Goal: Information Seeking & Learning: Check status

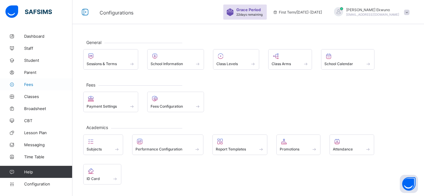
click at [31, 84] on span "Fees" at bounding box center [48, 84] width 48 height 5
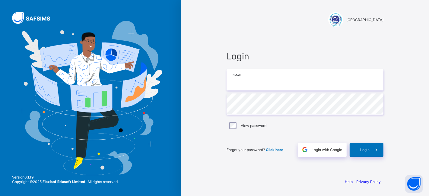
type input "**********"
click at [368, 149] on span "Login" at bounding box center [364, 150] width 9 height 5
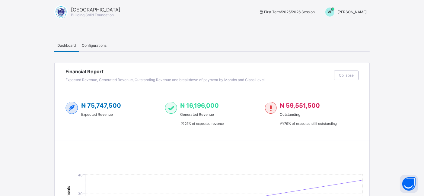
click at [356, 12] on span "[PERSON_NAME]" at bounding box center [352, 12] width 29 height 5
click at [342, 29] on span "Switch to Admin View" at bounding box center [344, 25] width 46 height 7
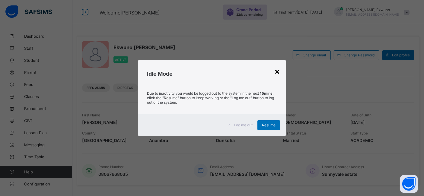
click at [278, 70] on div "×" at bounding box center [277, 71] width 6 height 10
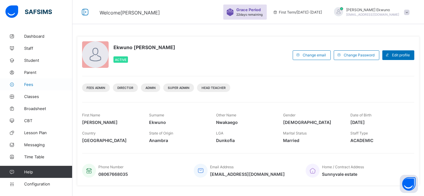
click at [34, 85] on span "Fees" at bounding box center [48, 84] width 48 height 5
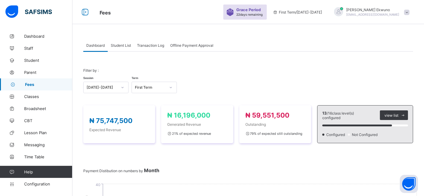
click at [121, 46] on span "Student List" at bounding box center [121, 45] width 20 height 5
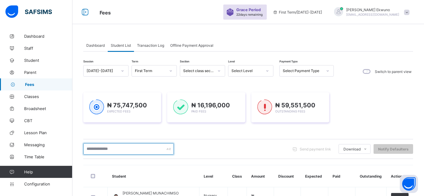
click at [109, 148] on input "text" at bounding box center [128, 148] width 91 height 11
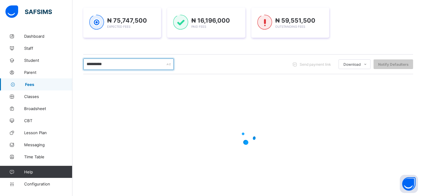
scroll to position [85, 0]
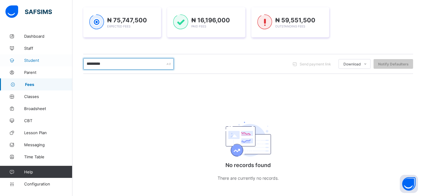
type input "*********"
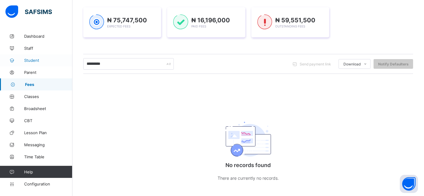
click at [36, 62] on link "Student" at bounding box center [36, 60] width 72 height 12
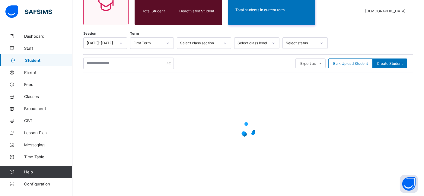
scroll to position [71, 0]
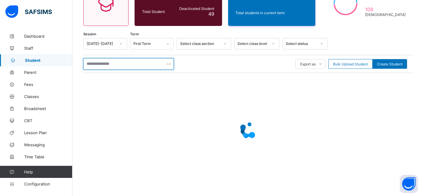
click at [126, 64] on input "text" at bounding box center [128, 63] width 91 height 11
type input "*********"
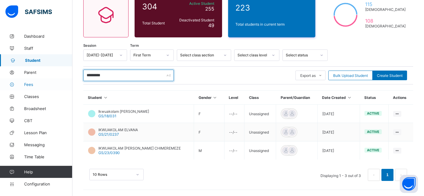
scroll to position [58, 0]
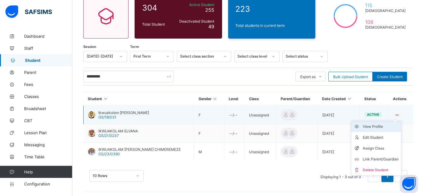
click at [380, 125] on div "View Profile" at bounding box center [381, 127] width 36 height 6
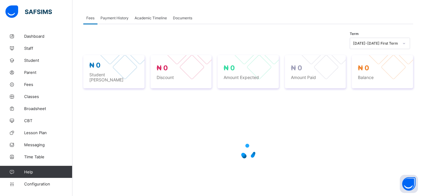
scroll to position [102, 0]
click at [29, 84] on span "Fees" at bounding box center [48, 84] width 48 height 5
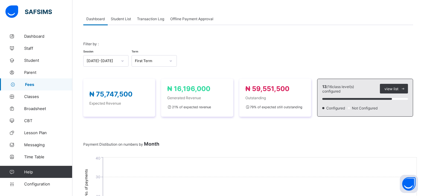
scroll to position [102, 0]
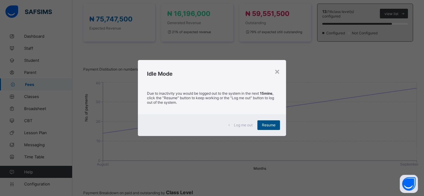
click at [269, 127] on span "Resume" at bounding box center [269, 125] width 14 height 5
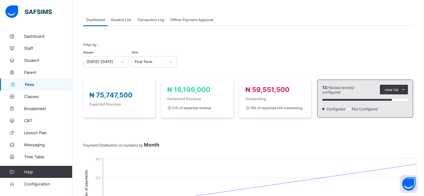
scroll to position [0, 0]
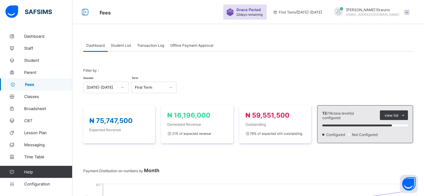
click at [125, 46] on span "Student List" at bounding box center [121, 45] width 20 height 5
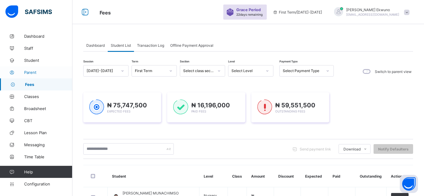
click at [33, 72] on span "Parent" at bounding box center [48, 72] width 48 height 5
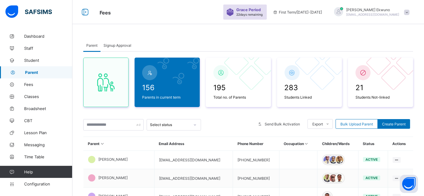
click at [93, 43] on span "Parent" at bounding box center [91, 45] width 11 height 5
click at [93, 44] on span "Parent" at bounding box center [91, 45] width 11 height 5
click at [114, 128] on input "text" at bounding box center [113, 124] width 60 height 11
type input "*"
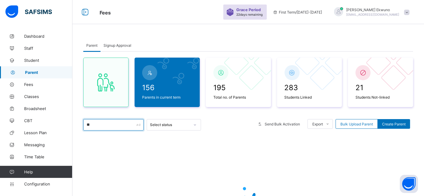
type input "*"
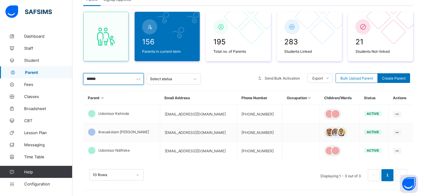
scroll to position [51, 0]
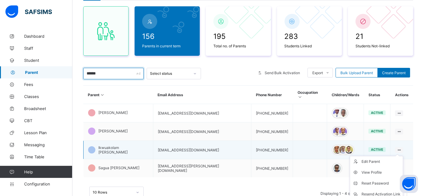
type input "******"
click at [400, 148] on icon at bounding box center [399, 150] width 5 height 5
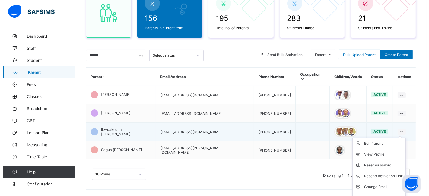
scroll to position [82, 0]
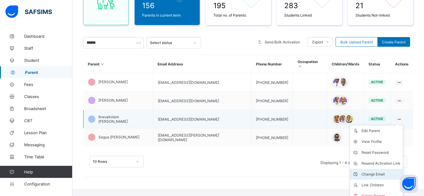
click at [380, 171] on div "Change Email" at bounding box center [381, 174] width 39 height 6
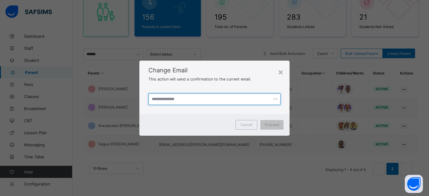
click at [183, 99] on input "text" at bounding box center [215, 99] width 132 height 11
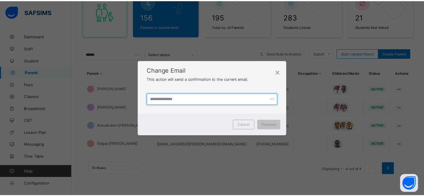
scroll to position [70, 0]
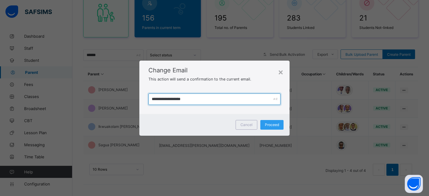
type input "**********"
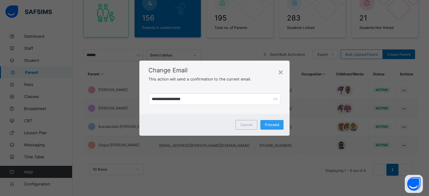
click at [272, 123] on span "Proceed" at bounding box center [272, 125] width 14 height 5
click at [247, 124] on span "Cancel" at bounding box center [247, 125] width 12 height 5
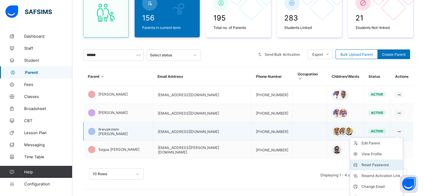
click at [376, 162] on div "Reset Password" at bounding box center [381, 165] width 39 height 6
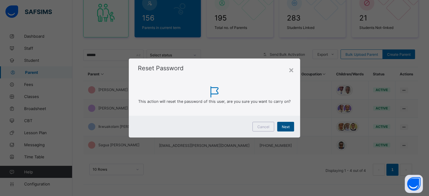
click at [286, 126] on span "Next" at bounding box center [286, 127] width 8 height 5
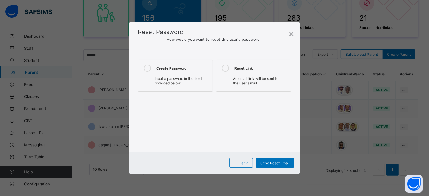
click at [167, 77] on span "Input a password in the field provided below" at bounding box center [178, 80] width 47 height 9
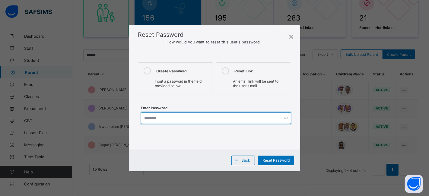
click at [150, 119] on input "text" at bounding box center [216, 118] width 151 height 11
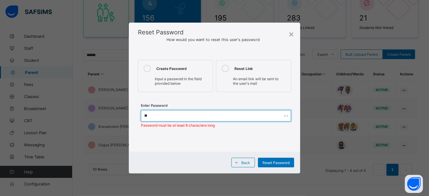
type input "*"
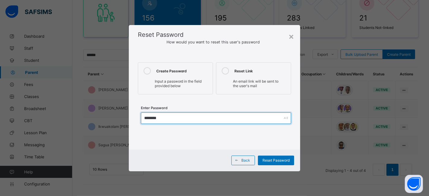
click at [247, 120] on input "********" at bounding box center [216, 118] width 151 height 11
type input "********"
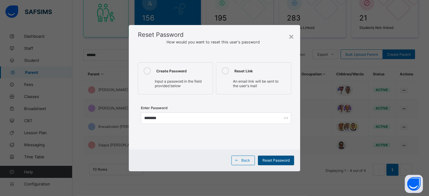
click at [276, 158] on span "Reset Password" at bounding box center [276, 160] width 27 height 5
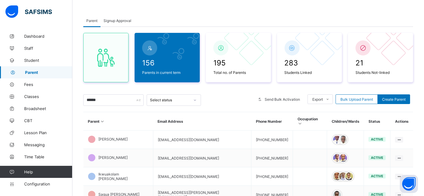
scroll to position [0, 0]
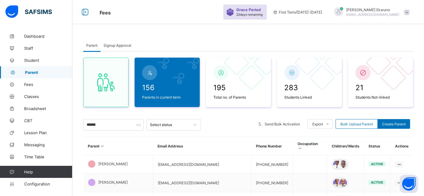
click at [378, 13] on span "[EMAIL_ADDRESS][DOMAIN_NAME]" at bounding box center [372, 15] width 53 height 4
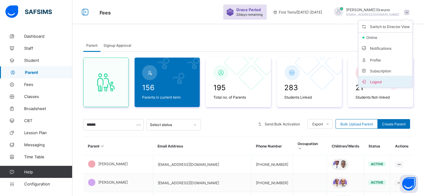
click at [375, 82] on span "Logout" at bounding box center [385, 81] width 49 height 7
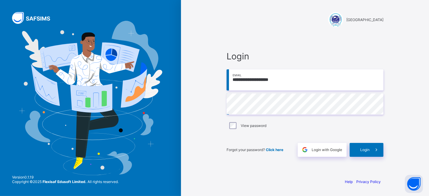
click at [260, 80] on input "**********" at bounding box center [305, 79] width 157 height 21
type input "**********"
click at [368, 147] on div "Login" at bounding box center [367, 150] width 34 height 14
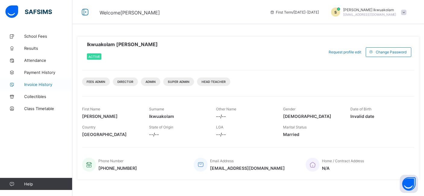
click at [35, 88] on link "Invoice History" at bounding box center [36, 84] width 72 height 12
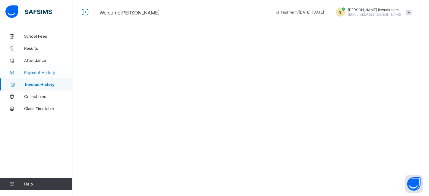
click at [33, 74] on span "Payment History" at bounding box center [48, 72] width 48 height 5
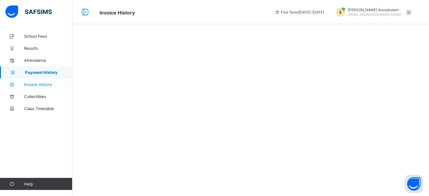
click at [37, 85] on span "Invoice History" at bounding box center [48, 84] width 48 height 5
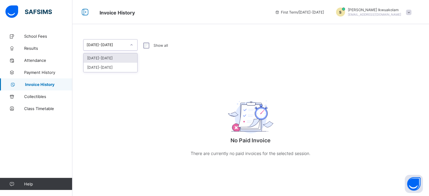
click at [115, 57] on div "[DATE]-[DATE]" at bounding box center [111, 57] width 54 height 9
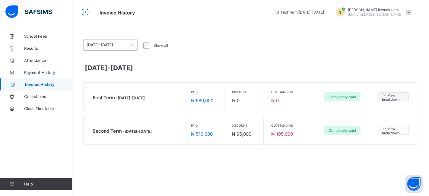
click at [389, 129] on span "View breakdown" at bounding box center [394, 130] width 24 height 9
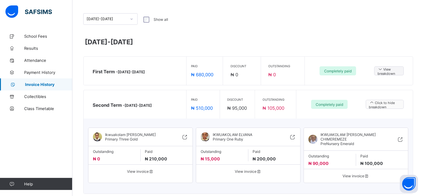
scroll to position [37, 0]
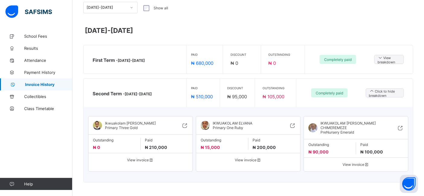
click at [142, 159] on span "View invoice" at bounding box center [140, 160] width 95 height 5
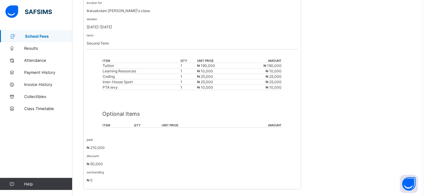
scroll to position [126, 0]
click at [44, 73] on span "Payment History" at bounding box center [48, 72] width 48 height 5
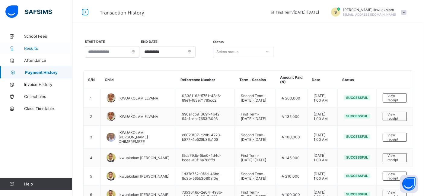
click at [30, 48] on span "Results" at bounding box center [48, 48] width 48 height 5
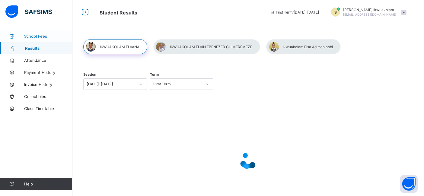
click at [34, 37] on span "School Fees" at bounding box center [48, 36] width 48 height 5
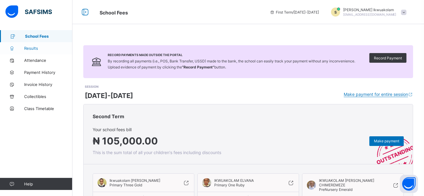
click at [36, 48] on span "Results" at bounding box center [48, 48] width 48 height 5
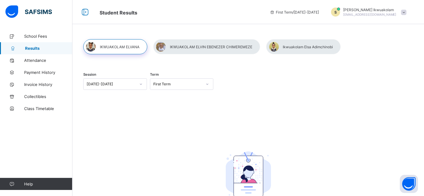
click at [113, 45] on div at bounding box center [115, 46] width 64 height 15
click at [186, 46] on div at bounding box center [206, 46] width 107 height 15
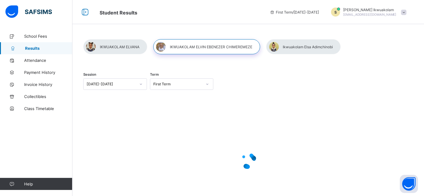
click at [115, 47] on div at bounding box center [115, 46] width 64 height 15
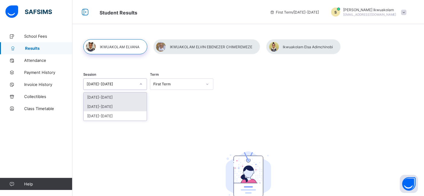
click at [99, 107] on div "[DATE]-[DATE]" at bounding box center [115, 106] width 63 height 9
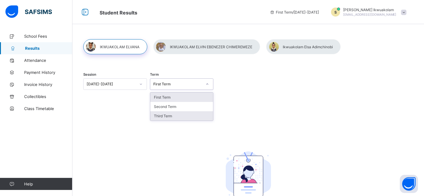
click at [163, 115] on div "Third Term" at bounding box center [181, 115] width 63 height 9
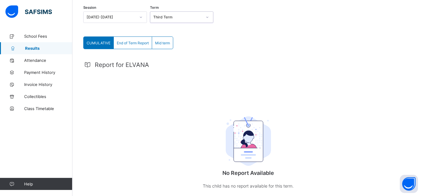
scroll to position [95, 0]
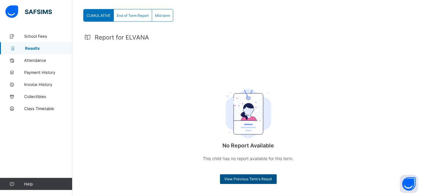
click at [247, 181] on span "View Previous Term's Result" at bounding box center [249, 179] width 48 height 5
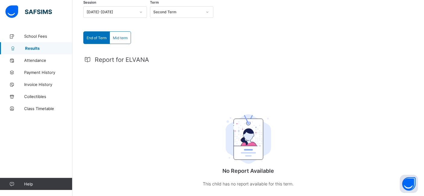
scroll to position [67, 0]
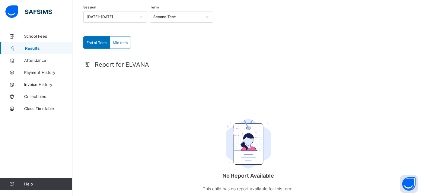
click at [97, 42] on span "End of Term" at bounding box center [97, 42] width 20 height 5
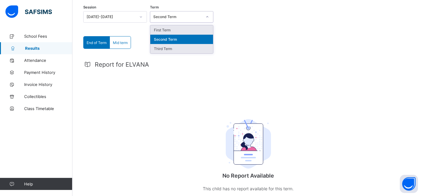
click at [162, 49] on div "Third Term" at bounding box center [181, 48] width 63 height 9
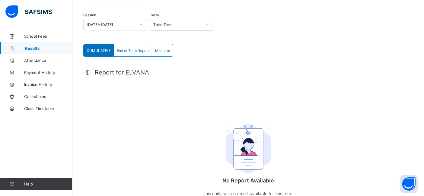
scroll to position [54, 0]
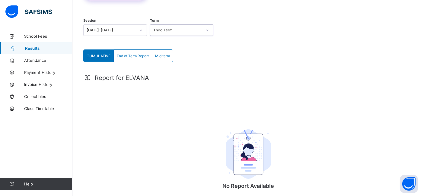
click at [134, 55] on span "End of Term Report" at bounding box center [133, 56] width 32 height 5
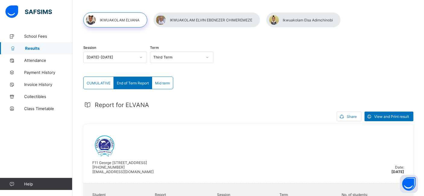
scroll to position [33, 0]
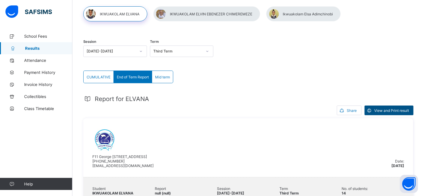
click at [392, 108] on span "View and Print result" at bounding box center [391, 110] width 35 height 5
click at [36, 35] on span "School Fees" at bounding box center [48, 36] width 48 height 5
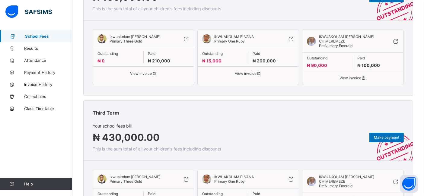
scroll to position [145, 0]
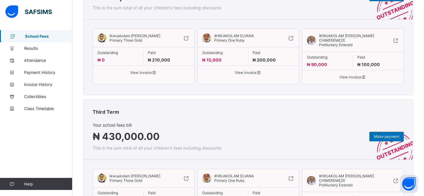
click at [146, 72] on span "View invoice" at bounding box center [144, 72] width 92 height 5
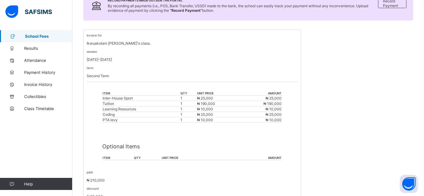
scroll to position [94, 0]
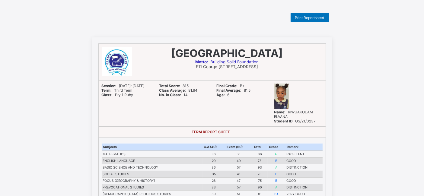
scroll to position [1, 0]
